Goal: Task Accomplishment & Management: Manage account settings

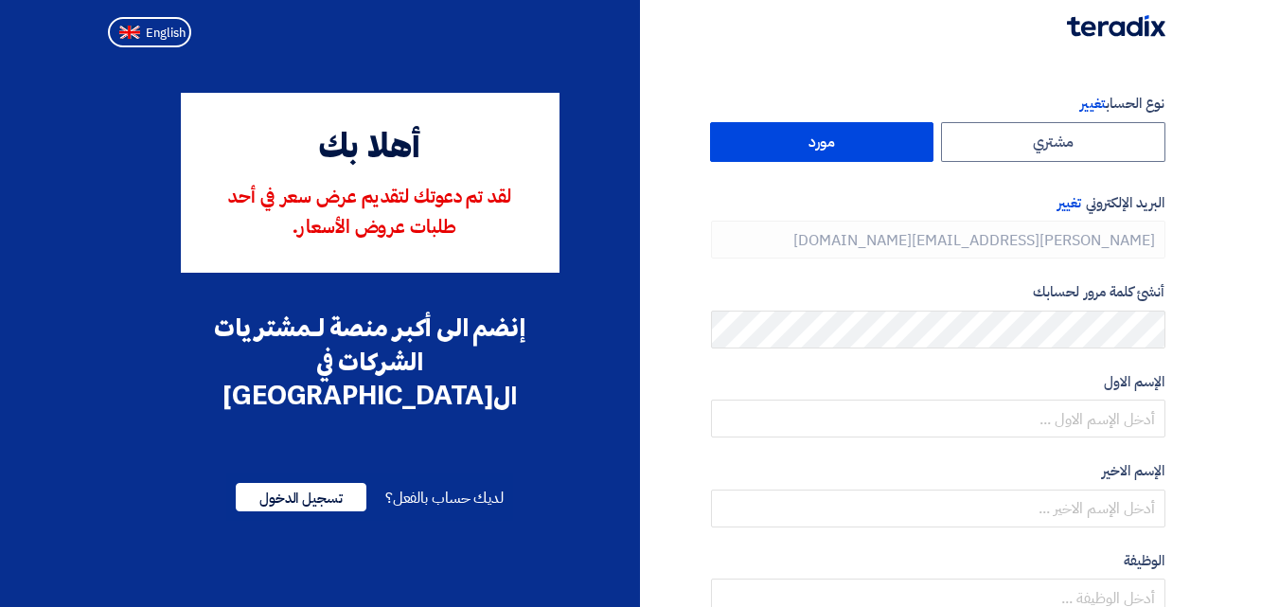
type input "[PHONE_NUMBER]"
click at [1070, 205] on span "تغيير" at bounding box center [1070, 202] width 24 height 21
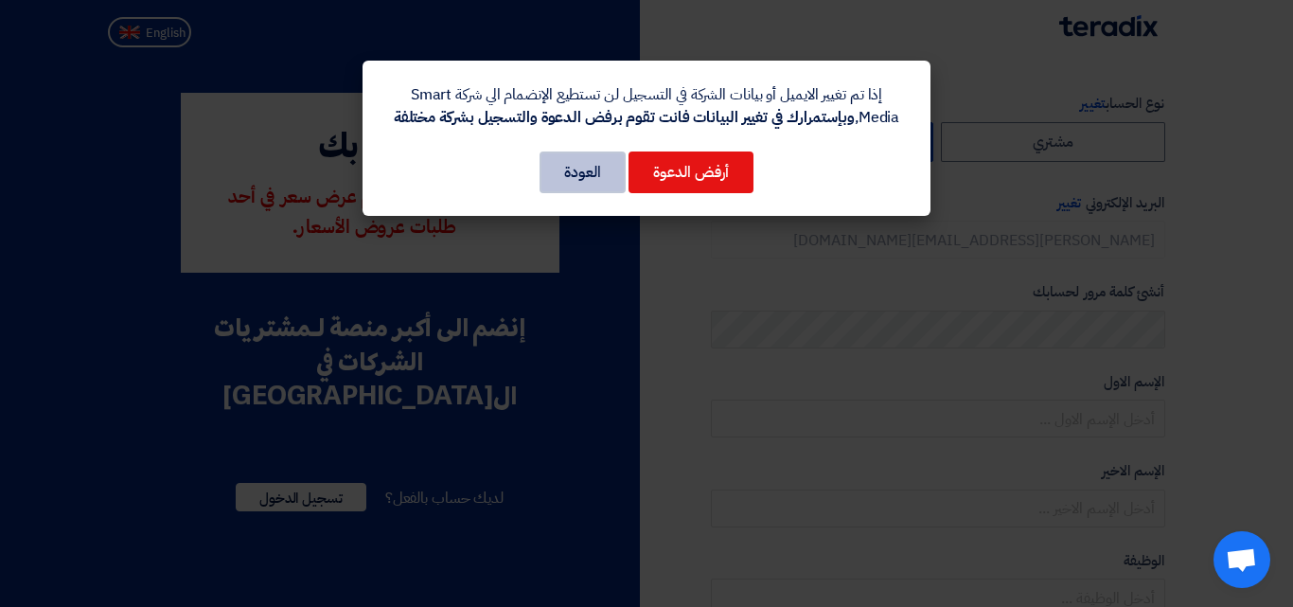
click at [595, 176] on button "العودة" at bounding box center [583, 173] width 86 height 42
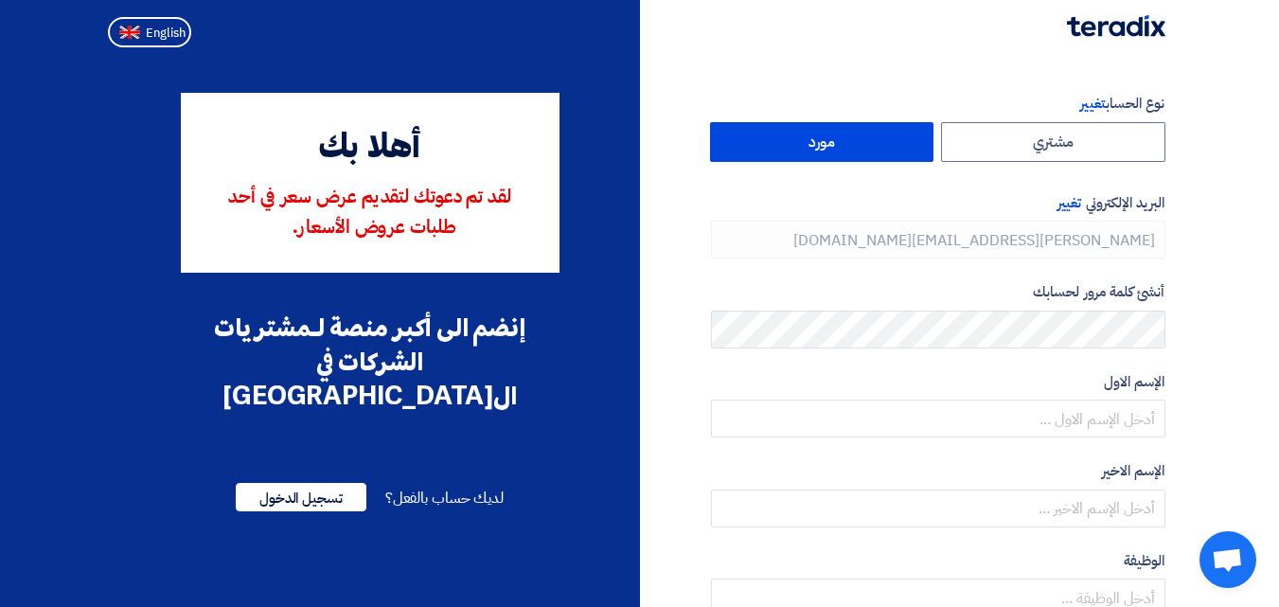
click at [1225, 260] on section "نوع الحساب تغيير مشتري مورد البريد الإلكتروني تغيير [PERSON_NAME][EMAIL_ADDRESS…" at bounding box center [639, 547] width 1279 height 984
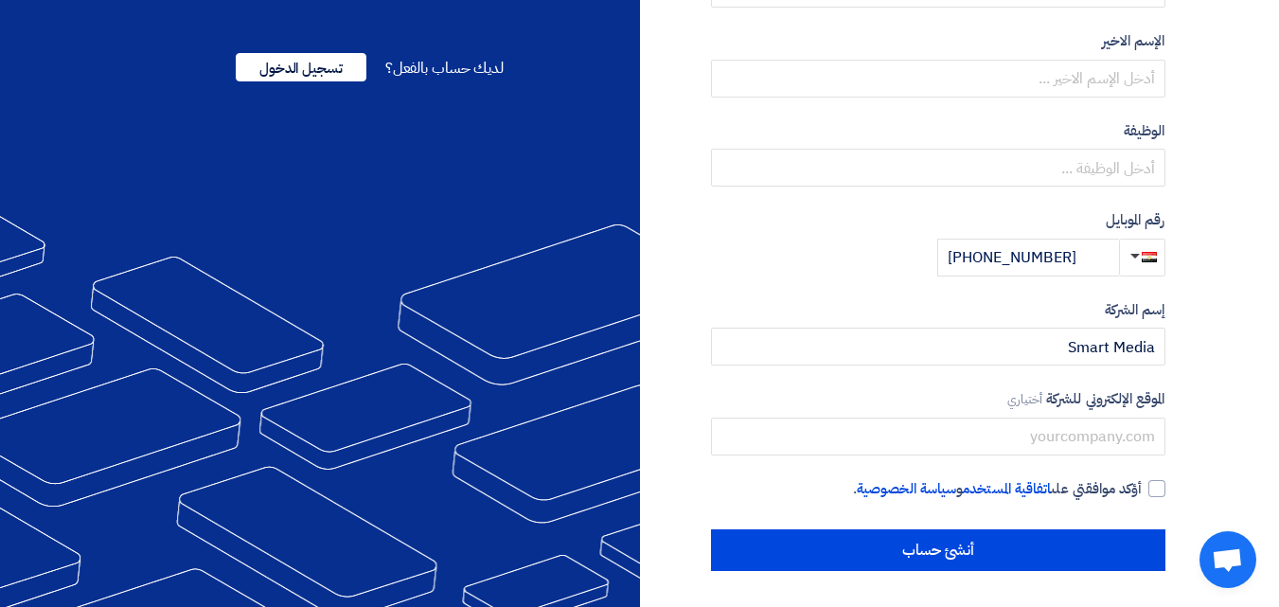
scroll to position [432, 0]
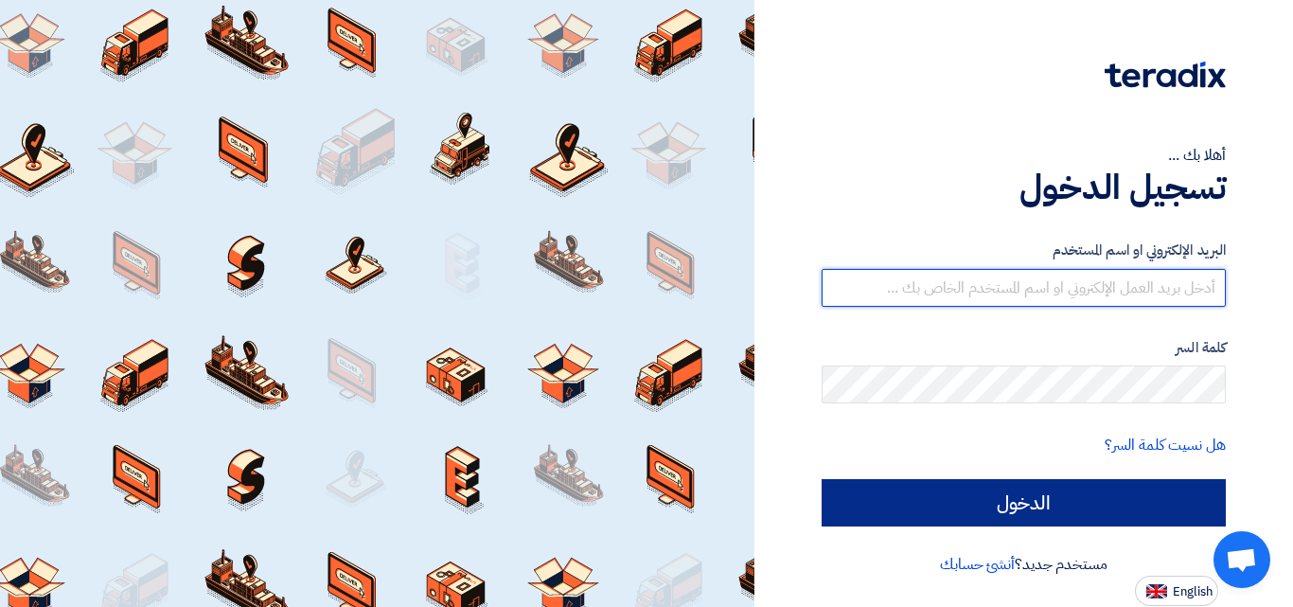
type input "[EMAIL_ADDRESS][DOMAIN_NAME]"
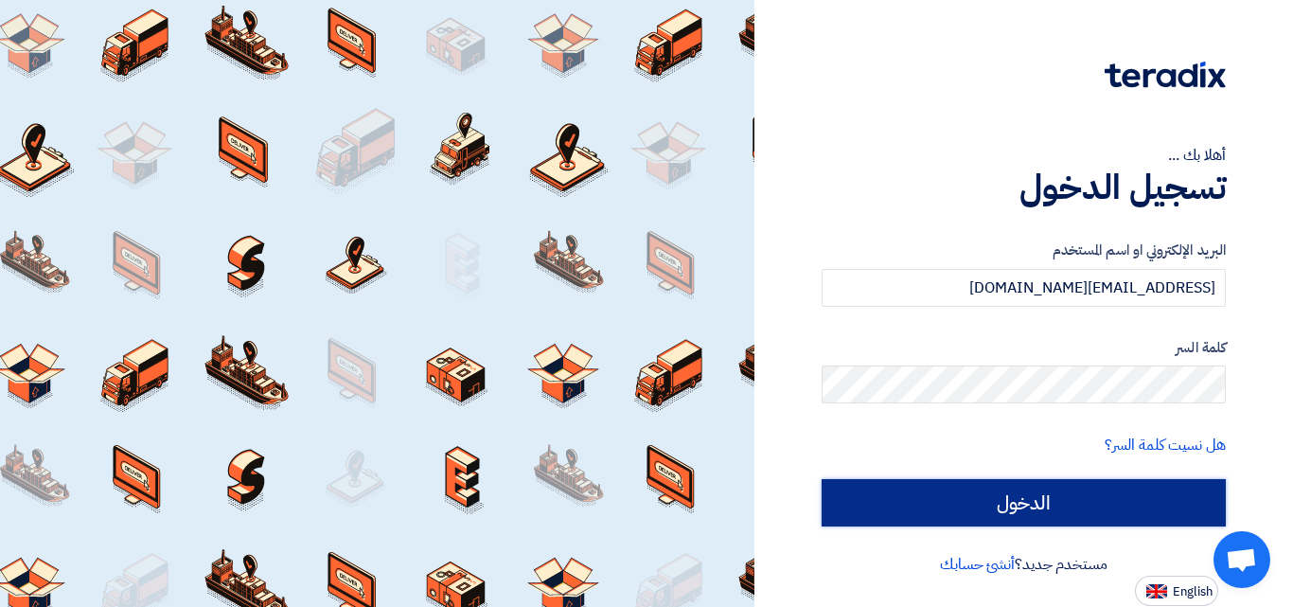
click at [1008, 505] on input "الدخول" at bounding box center [1024, 502] width 404 height 47
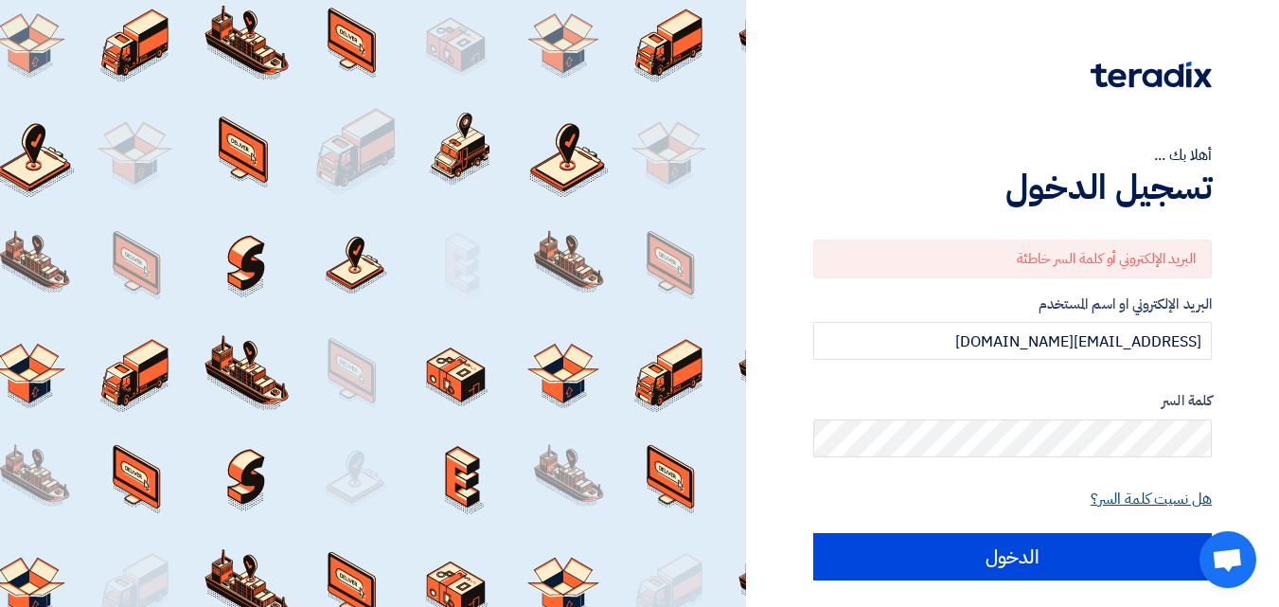
click at [1137, 504] on link "هل نسيت كلمة السر؟" at bounding box center [1151, 499] width 121 height 23
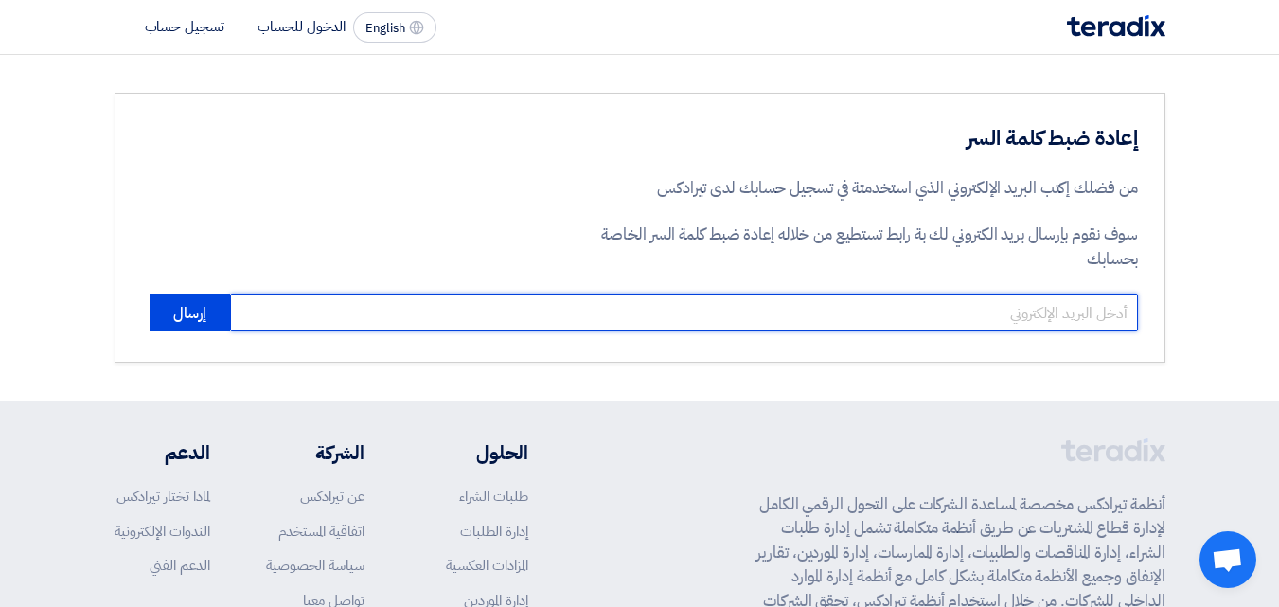
click at [778, 304] on input "email" at bounding box center [684, 313] width 908 height 38
type input "[EMAIL_ADDRESS][DOMAIN_NAME]"
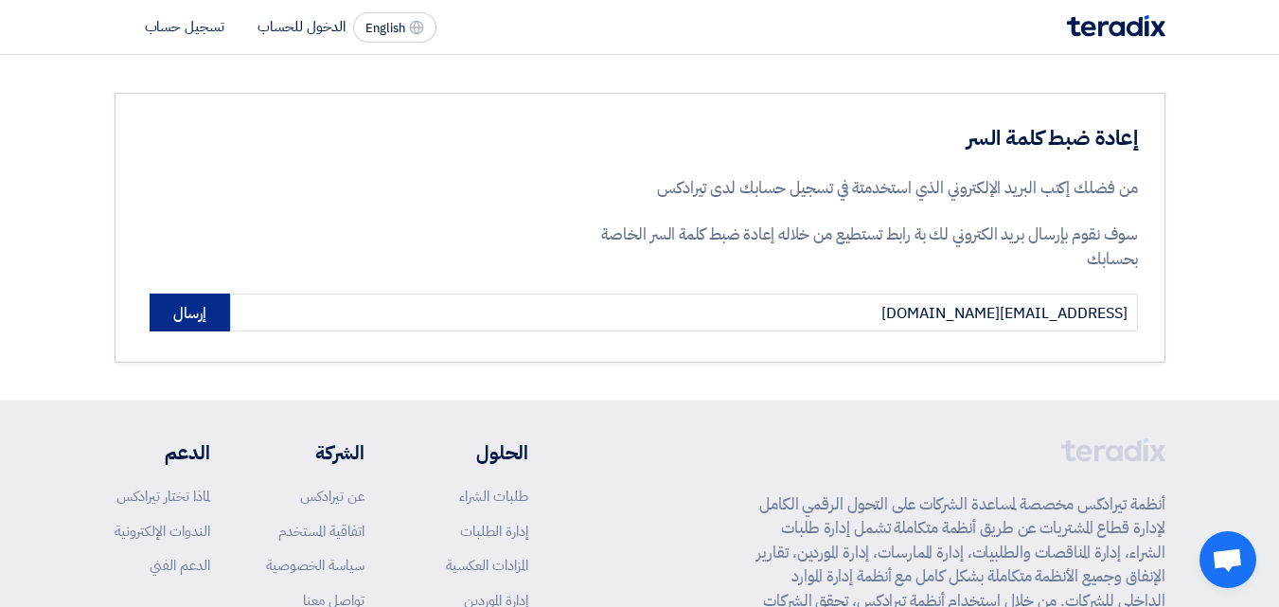
click at [171, 323] on button "إرسال" at bounding box center [190, 313] width 80 height 38
